Goal: Task Accomplishment & Management: Use online tool/utility

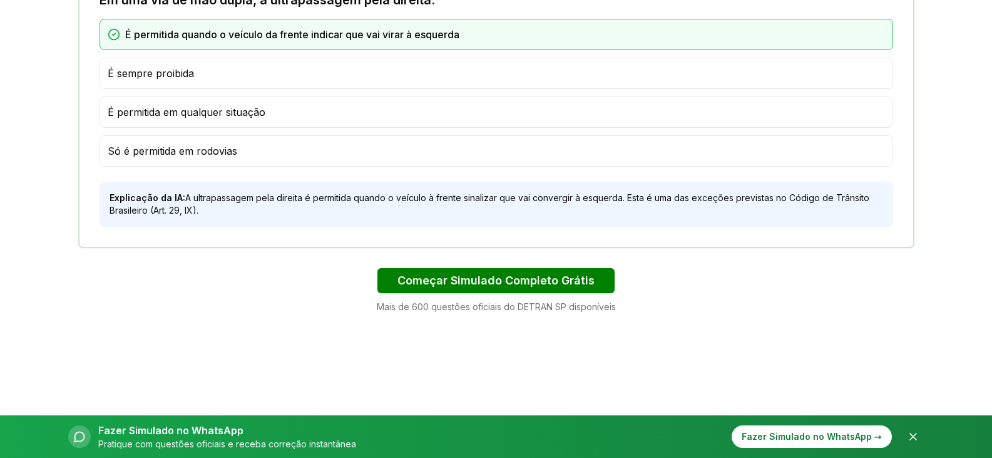
scroll to position [877, 0]
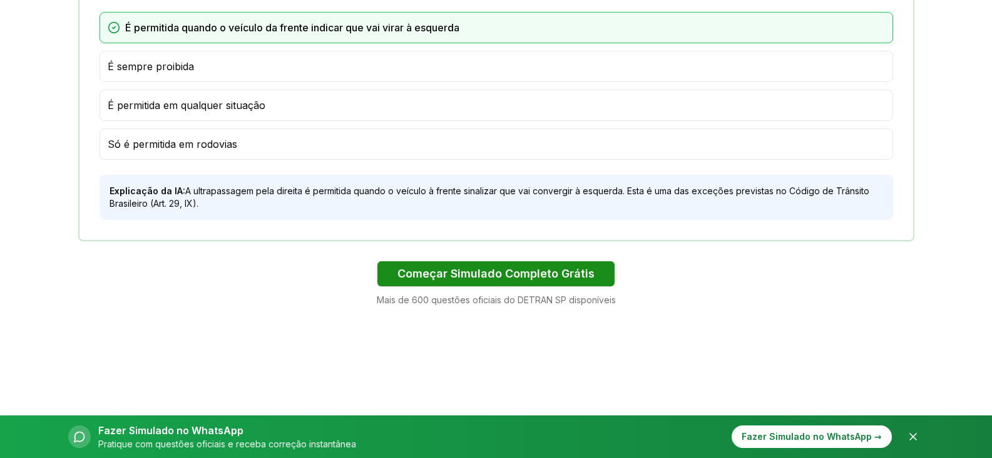
click at [510, 275] on button "Começar Simulado Completo Grátis" at bounding box center [496, 273] width 237 height 25
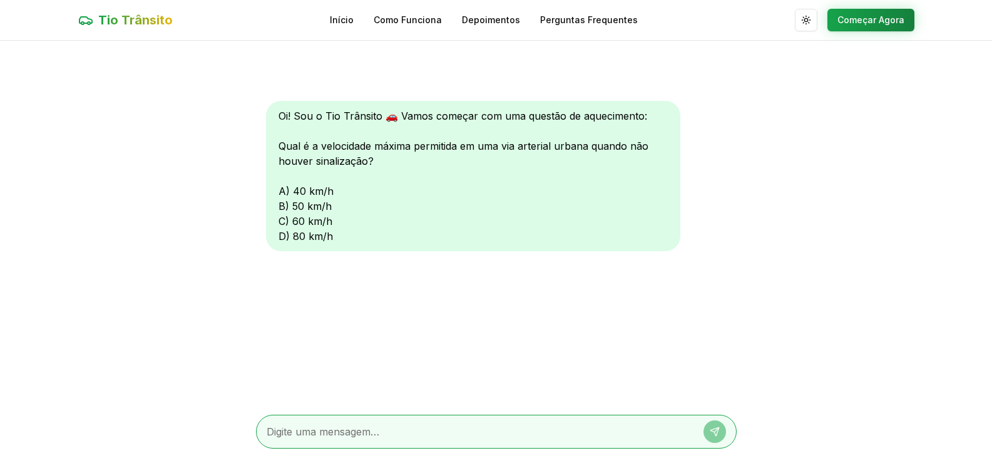
scroll to position [877, 0]
